Goal: Task Accomplishment & Management: Use online tool/utility

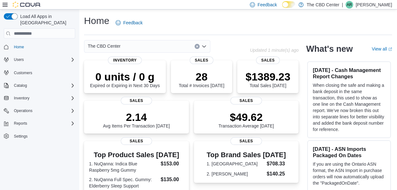
click at [205, 45] on icon "Open list of options" at bounding box center [203, 46] width 5 height 5
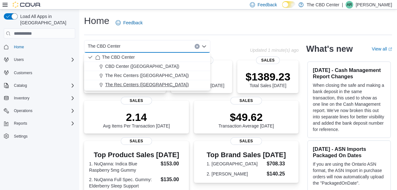
click at [179, 86] on div "The Rec Centers ([GEOGRAPHIC_DATA])" at bounding box center [150, 84] width 111 height 6
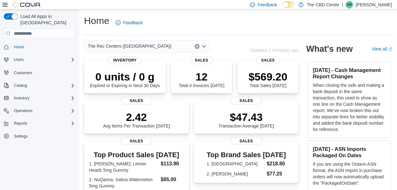
click at [204, 44] on icon "Open list of options" at bounding box center [203, 46] width 5 height 5
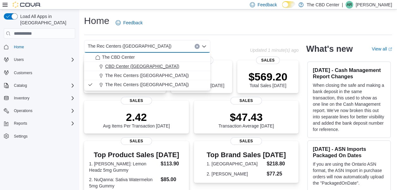
click at [175, 68] on div "CBD Center ([GEOGRAPHIC_DATA])" at bounding box center [150, 66] width 111 height 6
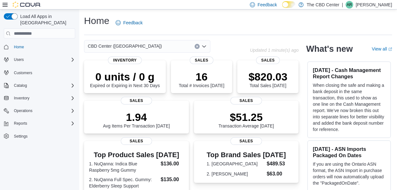
click at [203, 45] on icon "Open list of options" at bounding box center [203, 46] width 5 height 5
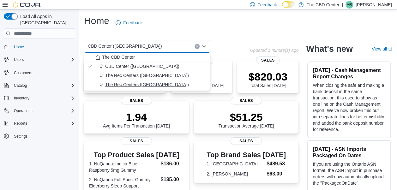
click at [168, 82] on div "The Rec Centers ([GEOGRAPHIC_DATA])" at bounding box center [150, 84] width 111 height 6
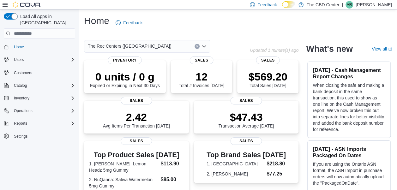
click at [205, 48] on icon "Open list of options" at bounding box center [203, 46] width 5 height 5
click at [63, 120] on div "Reports" at bounding box center [43, 124] width 64 height 8
click at [23, 139] on span "Reports" at bounding box center [17, 141] width 13 height 5
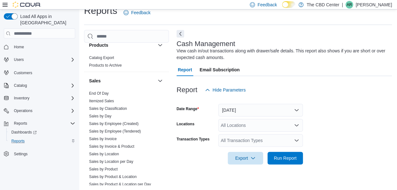
scroll to position [375, 0]
click at [113, 123] on link "Sales by Employee (Created)" at bounding box center [114, 123] width 50 height 4
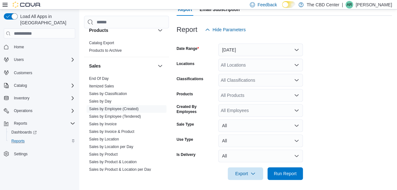
scroll to position [73, 0]
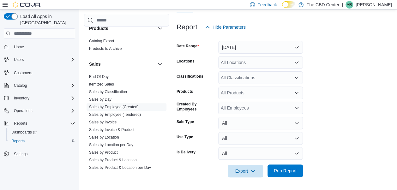
click at [282, 168] on span "Run Report" at bounding box center [285, 170] width 28 height 13
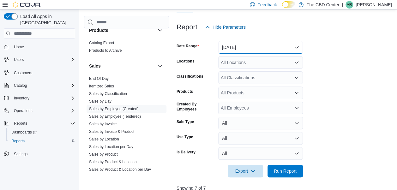
click at [293, 49] on button "[DATE]" at bounding box center [260, 47] width 85 height 13
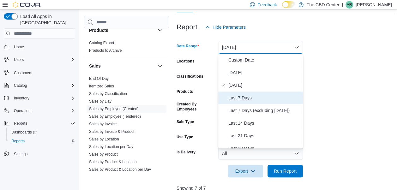
click at [254, 95] on span "Last 7 Days" at bounding box center [264, 98] width 72 height 8
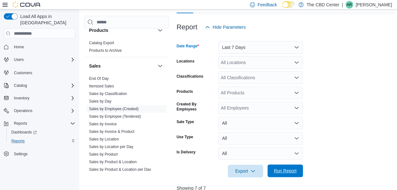
click at [284, 166] on span "Run Report" at bounding box center [285, 170] width 28 height 13
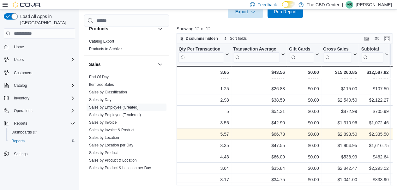
scroll to position [32, 0]
